Goal: Task Accomplishment & Management: Manage account settings

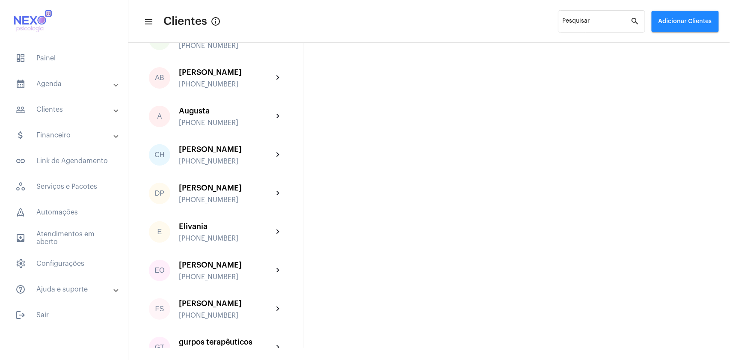
scroll to position [198, 0]
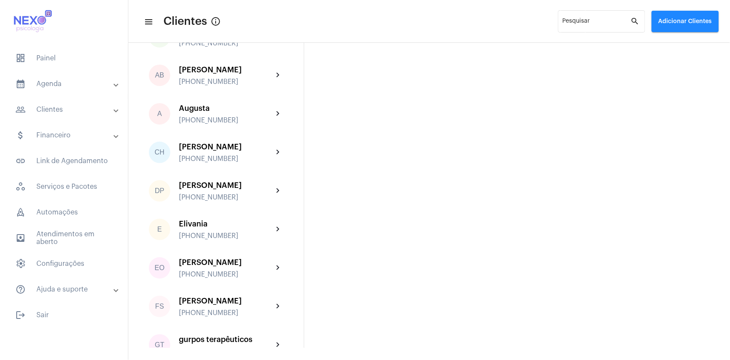
click at [210, 274] on div "[PERSON_NAME] [PHONE_NUMBER]" at bounding box center [226, 268] width 94 height 20
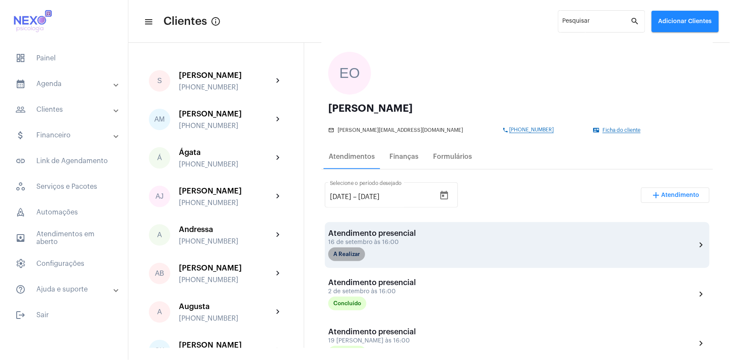
click at [354, 258] on mat-chip "A Realizar" at bounding box center [346, 254] width 37 height 14
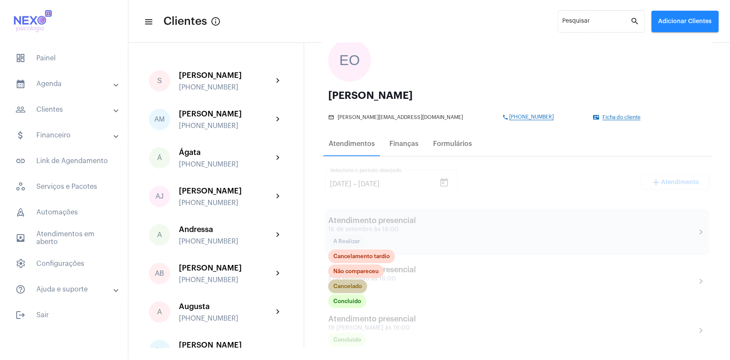
click at [358, 288] on mat-chip "Cancelado" at bounding box center [347, 286] width 39 height 14
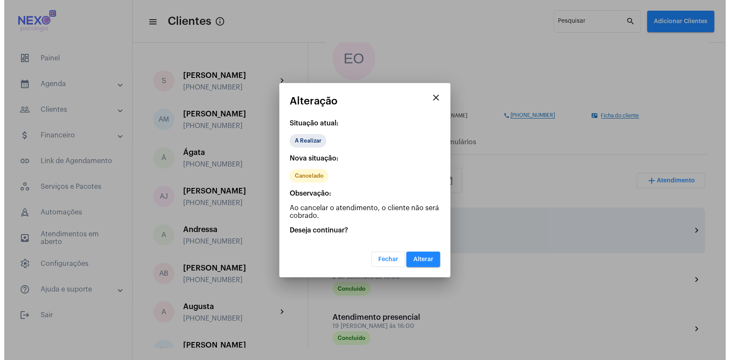
scroll to position [61, 0]
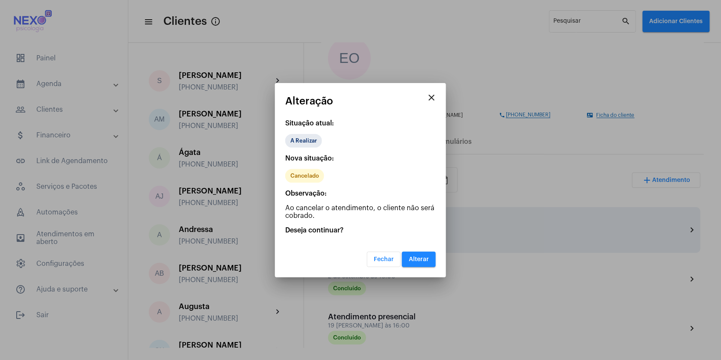
click at [424, 257] on span "Alterar" at bounding box center [419, 259] width 20 height 6
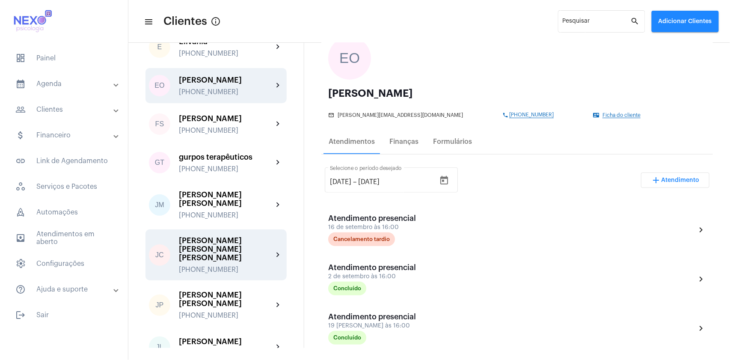
click at [222, 238] on div "[PERSON_NAME] [PERSON_NAME] [PERSON_NAME]" at bounding box center [226, 249] width 94 height 26
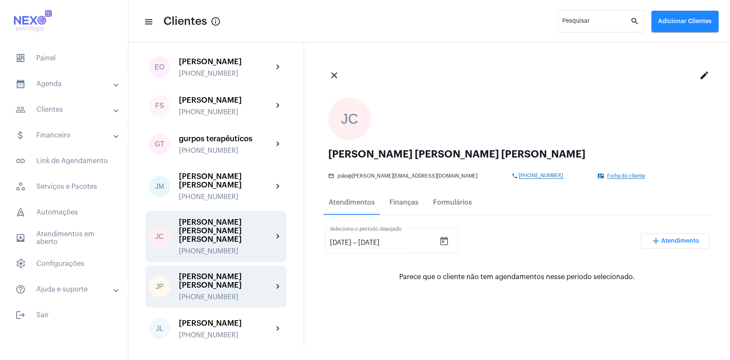
scroll to position [399, 0]
click at [223, 272] on div "[PERSON_NAME] [PERSON_NAME]" at bounding box center [226, 280] width 94 height 17
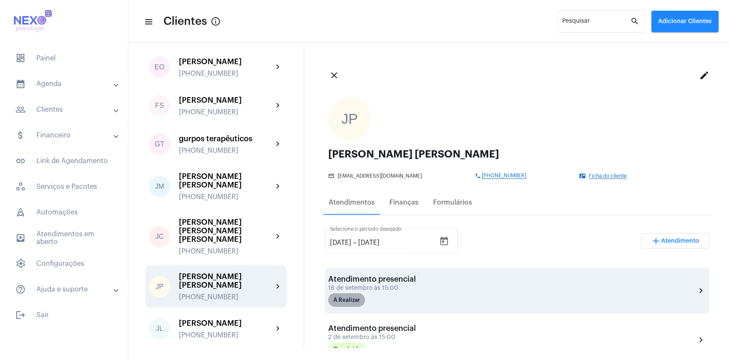
click at [361, 294] on mat-chip "A Realizar" at bounding box center [346, 300] width 37 height 14
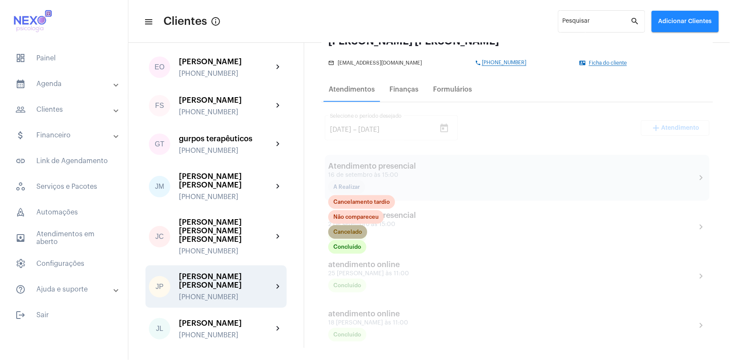
click at [347, 234] on mat-chip "Cancelado" at bounding box center [347, 232] width 39 height 14
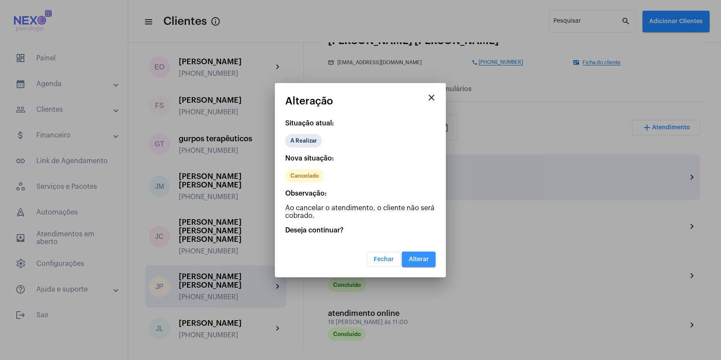
click at [418, 258] on span "Alterar" at bounding box center [419, 259] width 20 height 6
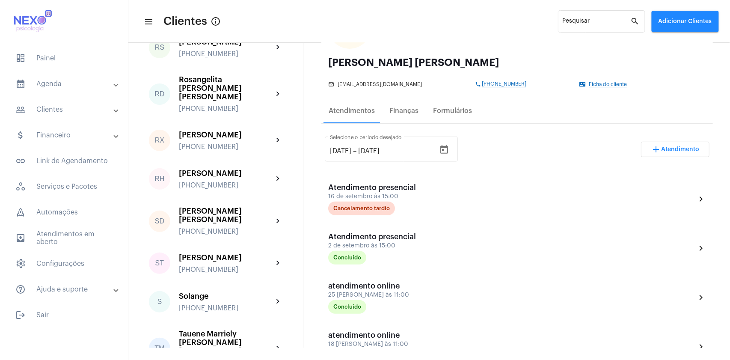
scroll to position [1373, 0]
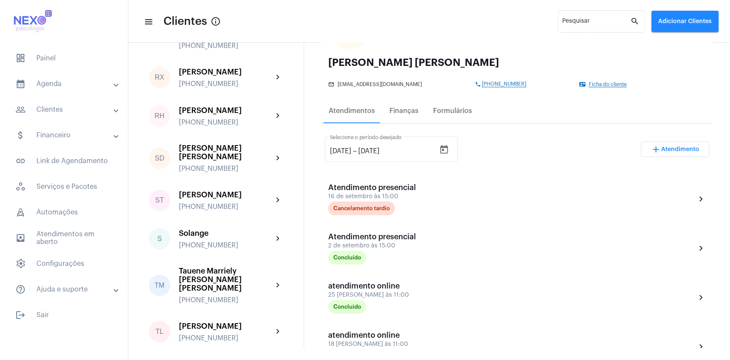
click at [190, 359] on div "[PERSON_NAME]" at bounding box center [226, 364] width 94 height 9
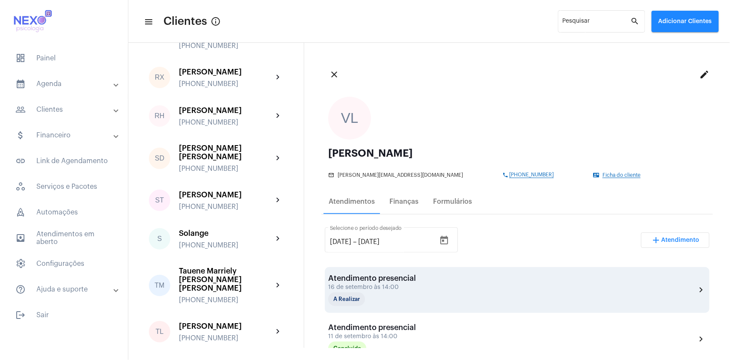
click at [488, 284] on div "Atendimento presencial 16 de setembro às 14:00 A Realizar chevron_right" at bounding box center [517, 290] width 378 height 32
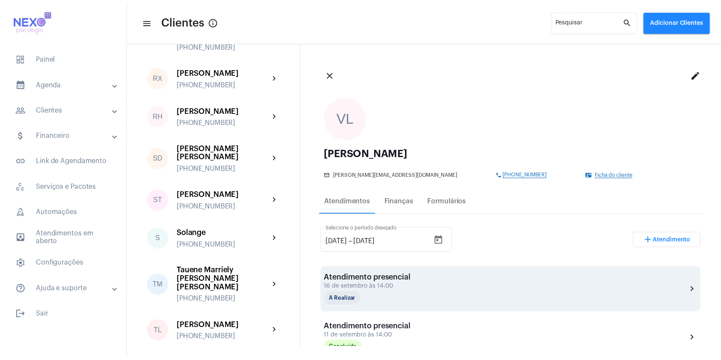
scroll to position [0, 0]
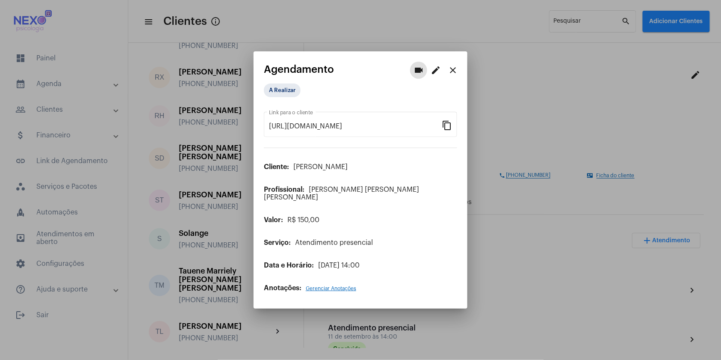
click at [433, 73] on mat-icon "edit" at bounding box center [436, 70] width 10 height 10
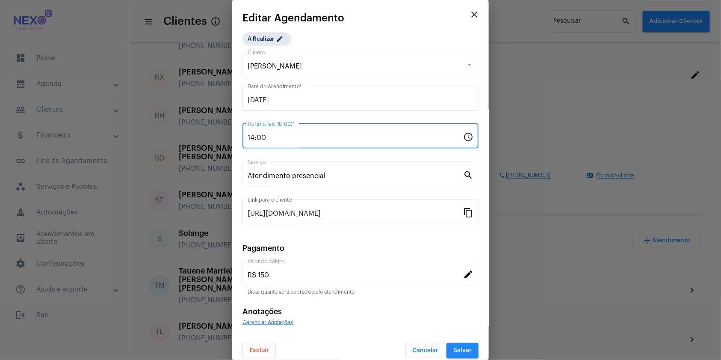
click at [253, 137] on input "14:00" at bounding box center [356, 138] width 216 height 8
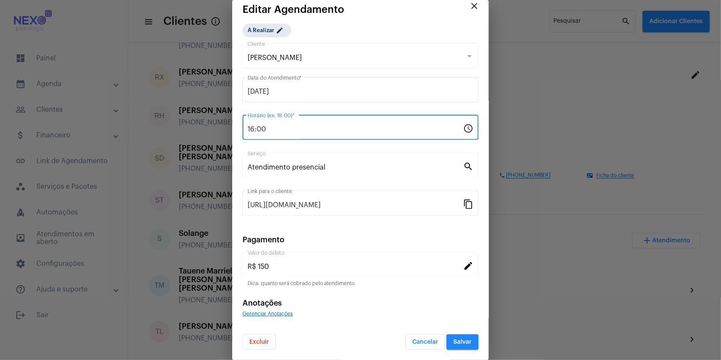
type input "16:00"
click at [453, 341] on span "Salvar" at bounding box center [462, 342] width 18 height 6
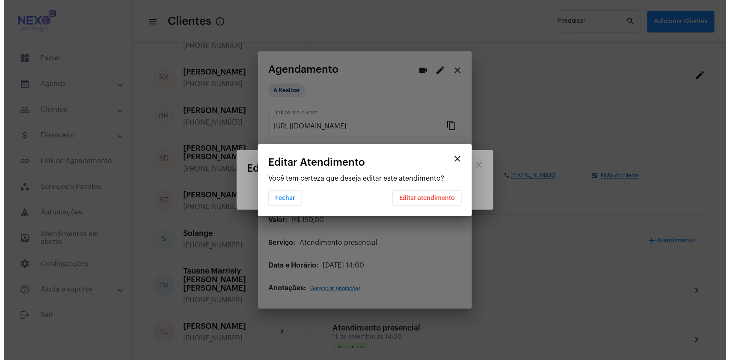
scroll to position [0, 0]
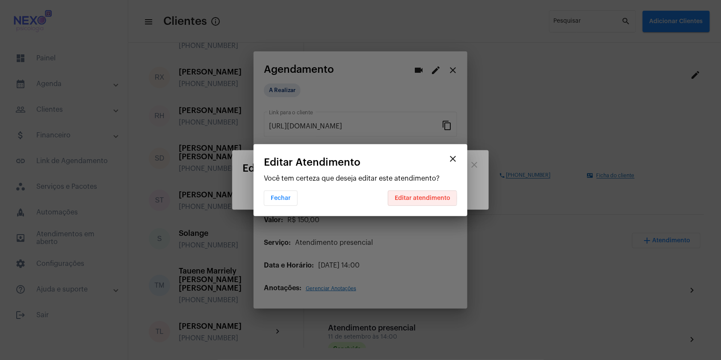
click at [420, 198] on span "Editar atendimento" at bounding box center [423, 198] width 56 height 6
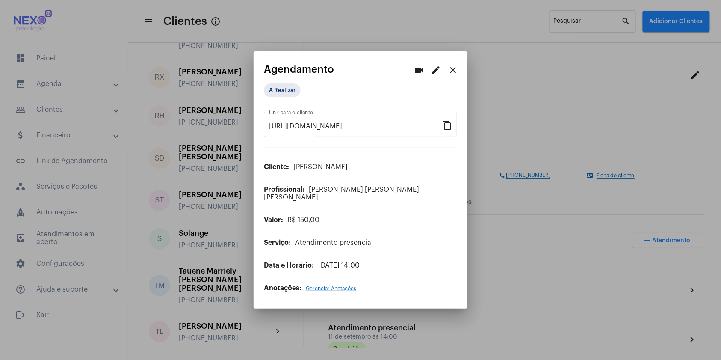
click at [509, 280] on div at bounding box center [360, 180] width 721 height 360
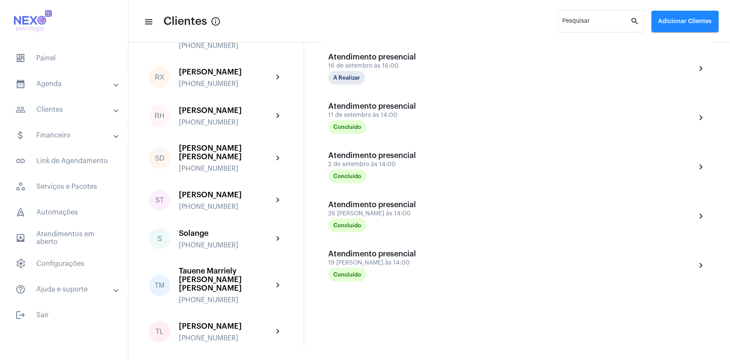
scroll to position [222, 0]
